Goal: Task Accomplishment & Management: Manage account settings

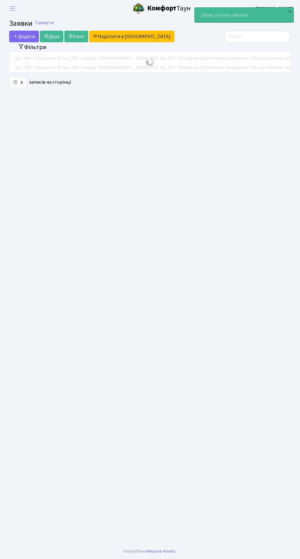
select select "25"
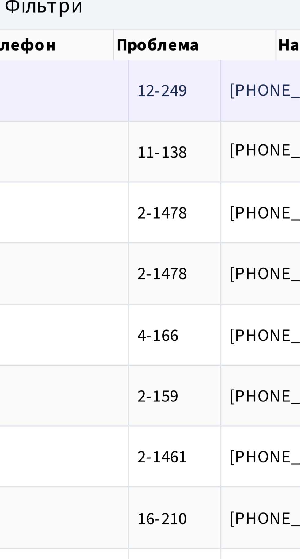
scroll to position [0, 265]
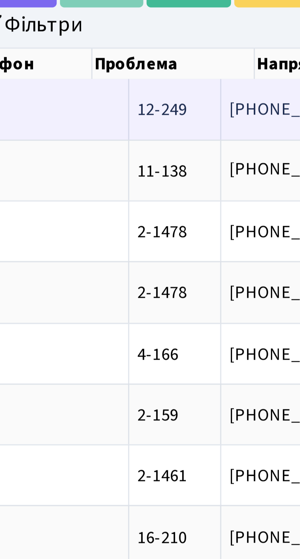
click at [134, 72] on span "капає вода зі с[...]" at bounding box center [153, 72] width 38 height 7
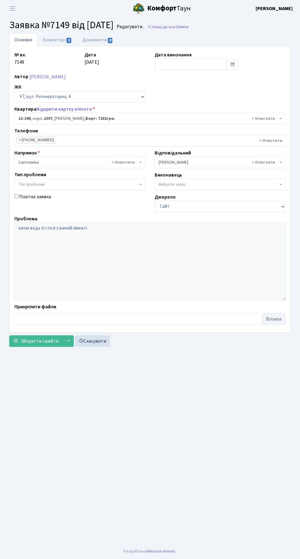
select select "7356"
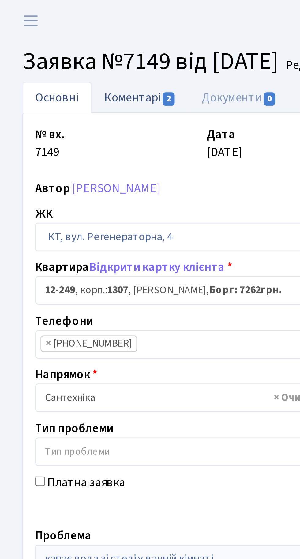
click at [55, 40] on link "Коментарі 2" at bounding box center [57, 39] width 40 height 13
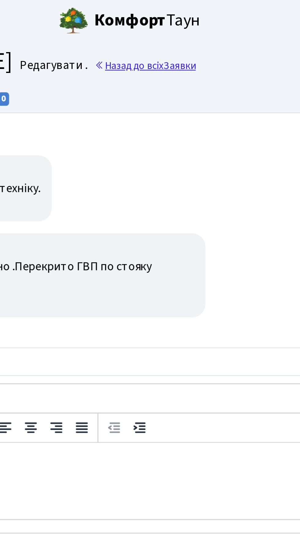
click at [187, 26] on link "Назад до всіх Заявки" at bounding box center [167, 27] width 41 height 6
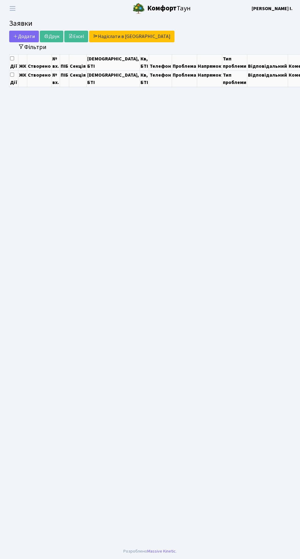
select select "25"
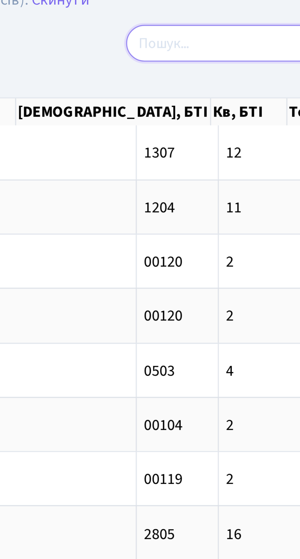
click at [243, 37] on input "search" at bounding box center [257, 38] width 66 height 12
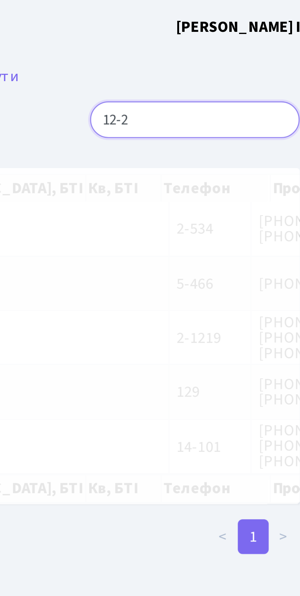
type input "12-25"
checkbox input "true"
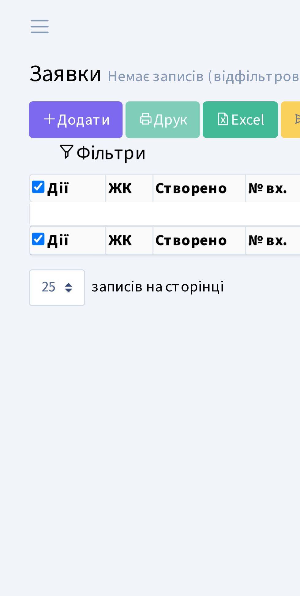
type input "12-259"
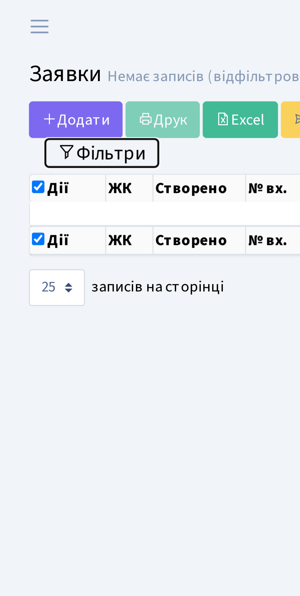
click at [38, 51] on button "Фільтри" at bounding box center [32, 48] width 36 height 9
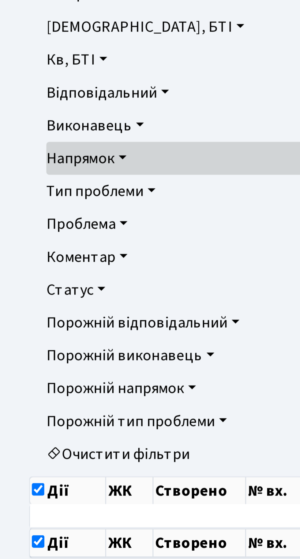
click at [53, 247] on link "Очистити фільтри" at bounding box center [150, 246] width 271 height 10
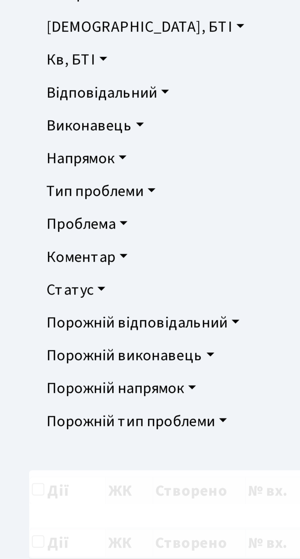
checkbox input "false"
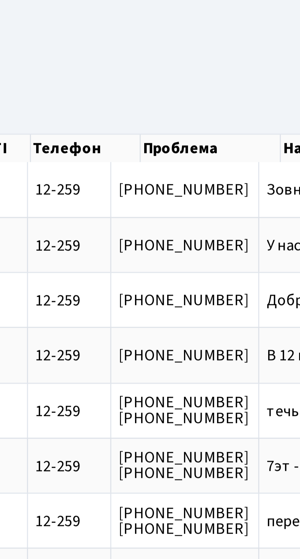
scroll to position [0, 194]
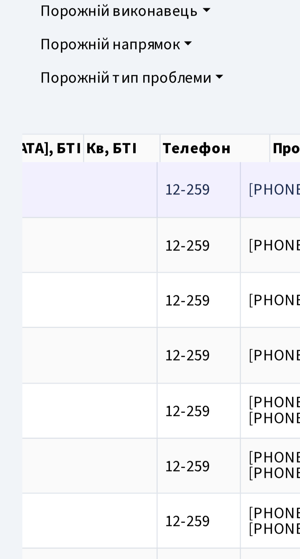
click at [126, 271] on span "Зовнішній клаві[...]" at bounding box center [146, 270] width 41 height 7
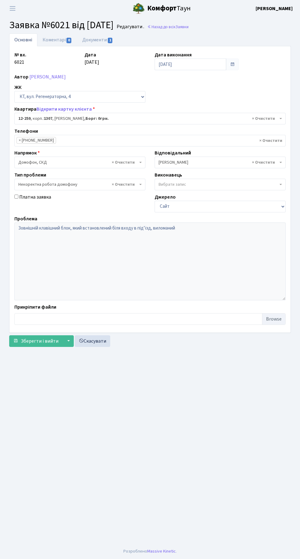
select select "7366"
select select "38"
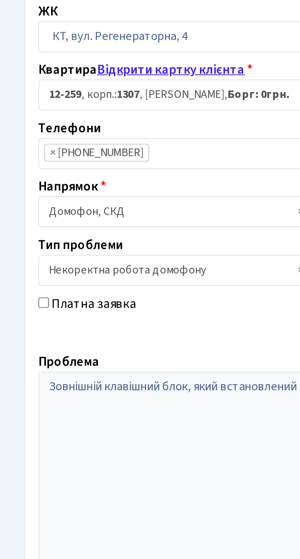
click at [69, 109] on link "Відкрити картку клієнта" at bounding box center [63, 109] width 55 height 7
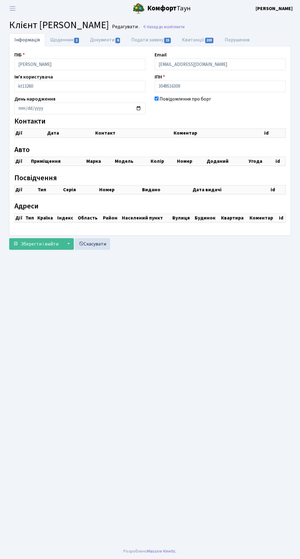
checkbox input "true"
